Goal: Task Accomplishment & Management: Use online tool/utility

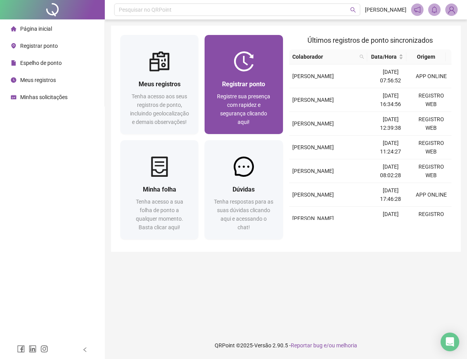
click at [222, 90] on div "Registrar ponto Registre sua presença com rapidez e segurança clicando aqui!" at bounding box center [243, 102] width 59 height 47
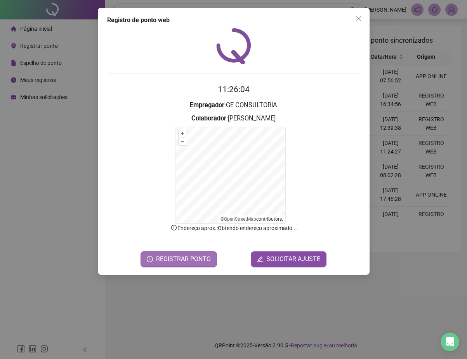
click at [180, 258] on span "REGISTRAR PONTO" at bounding box center [183, 258] width 55 height 9
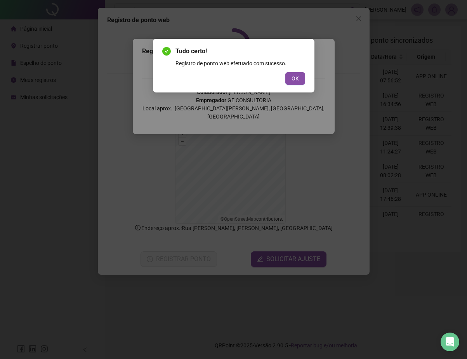
click at [294, 82] on span "OK" at bounding box center [294, 78] width 7 height 9
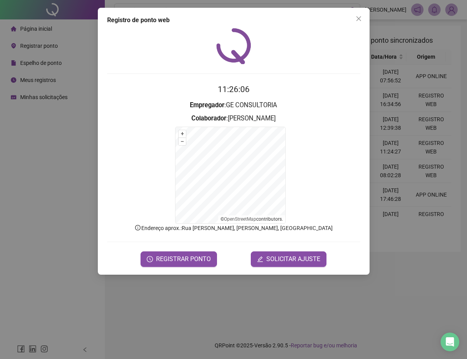
drag, startPoint x: 404, startPoint y: 248, endPoint x: 403, endPoint y: 257, distance: 9.0
click at [404, 248] on div "Registro de ponto web 11:26:06 Empregador : GE CONSULTORIA Colaborador : [PERSO…" at bounding box center [233, 179] width 467 height 359
